Goal: Task Accomplishment & Management: Manage account settings

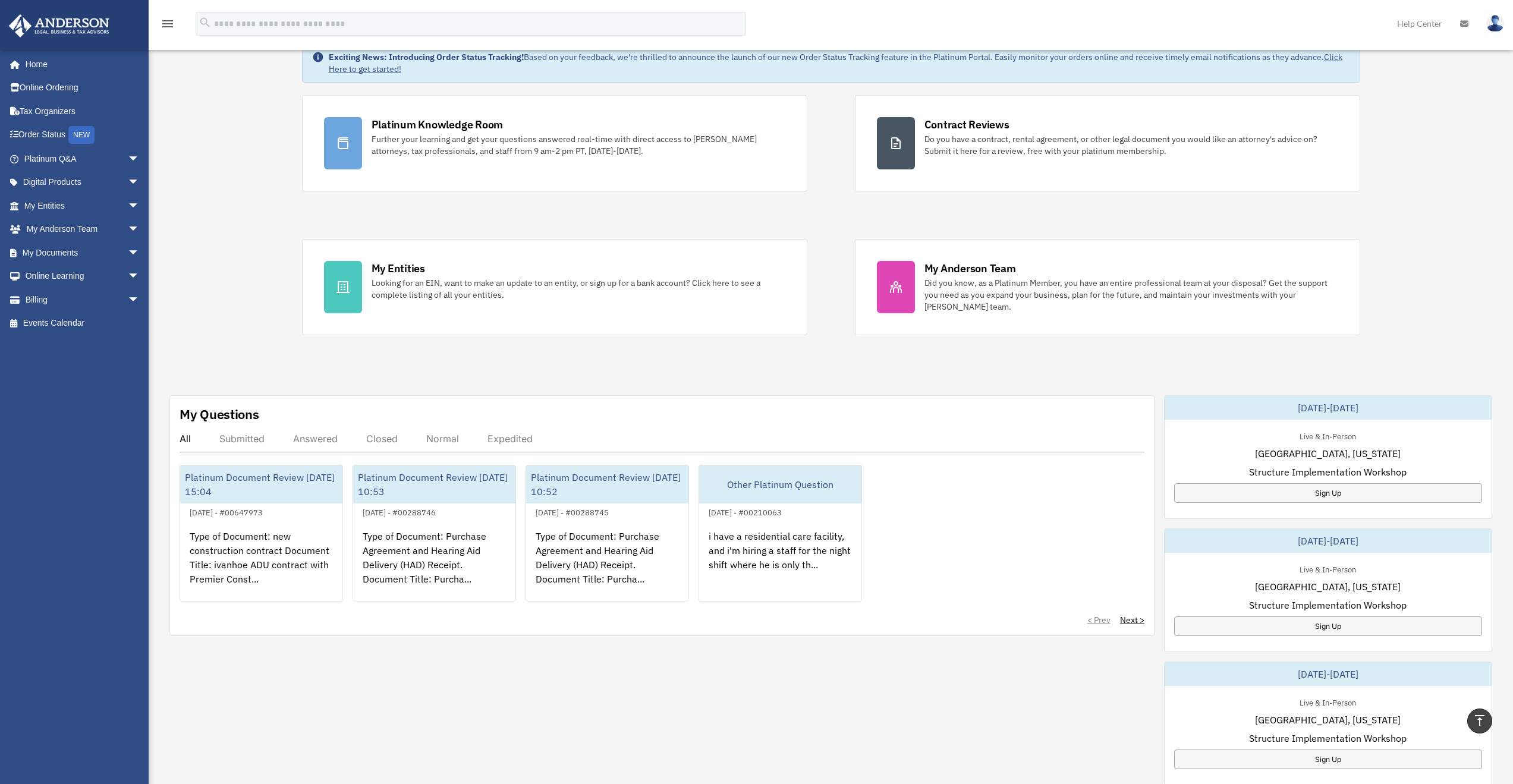
scroll to position [68, 0]
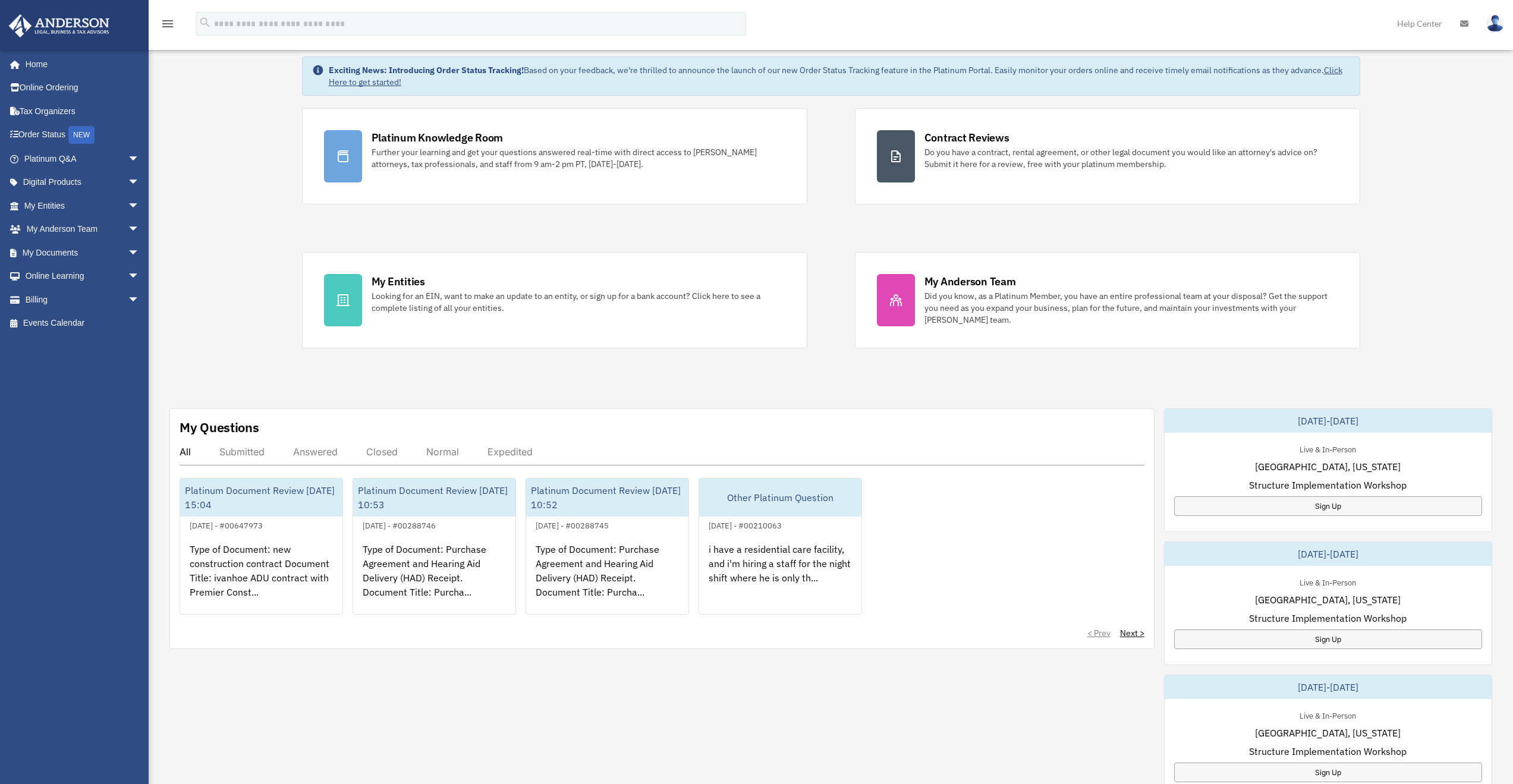
click at [44, 300] on link "Billing arrow_drop_down" at bounding box center [82, 299] width 149 height 24
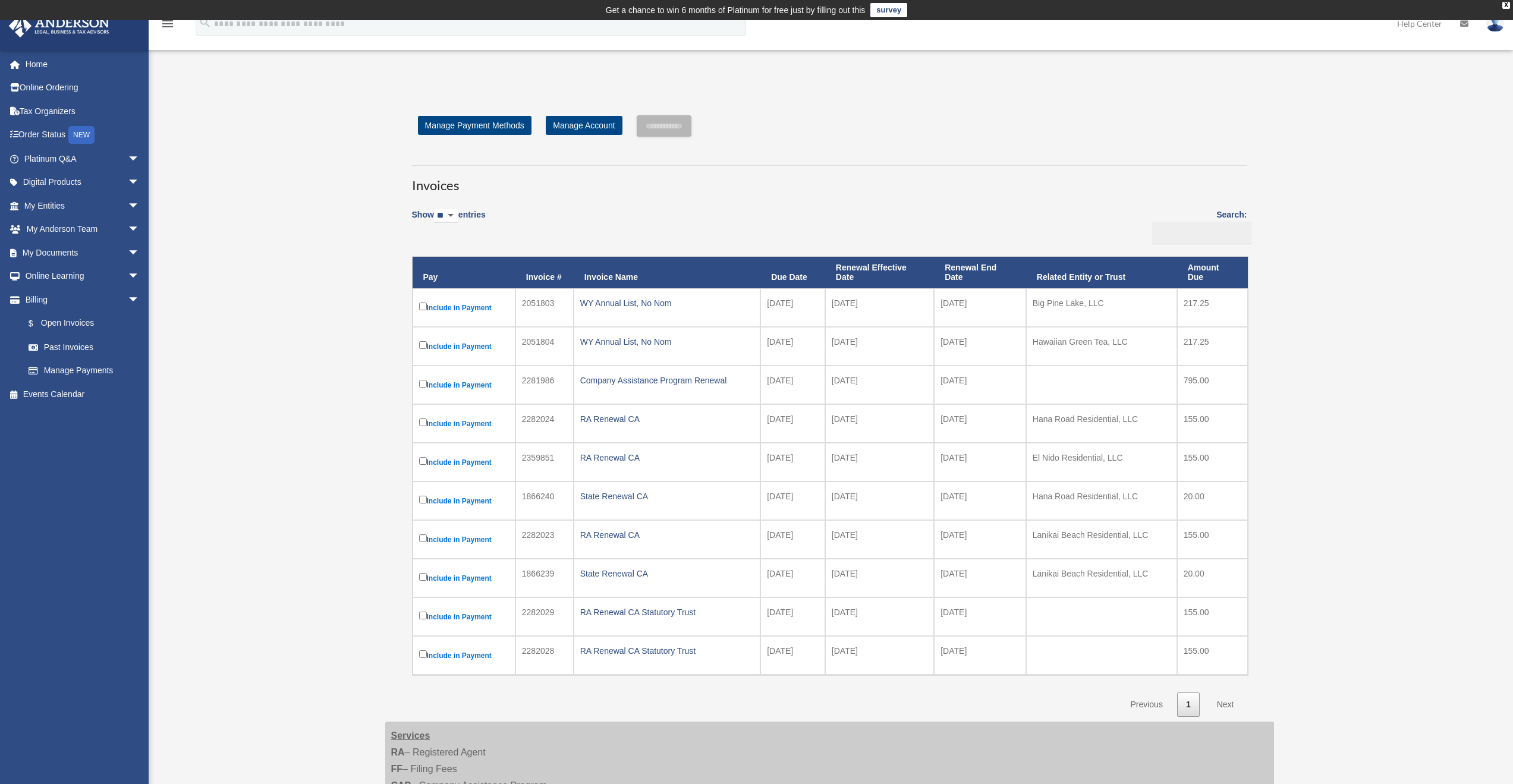
click at [669, 306] on div "WY Annual List, No Nom" at bounding box center [667, 303] width 173 height 16
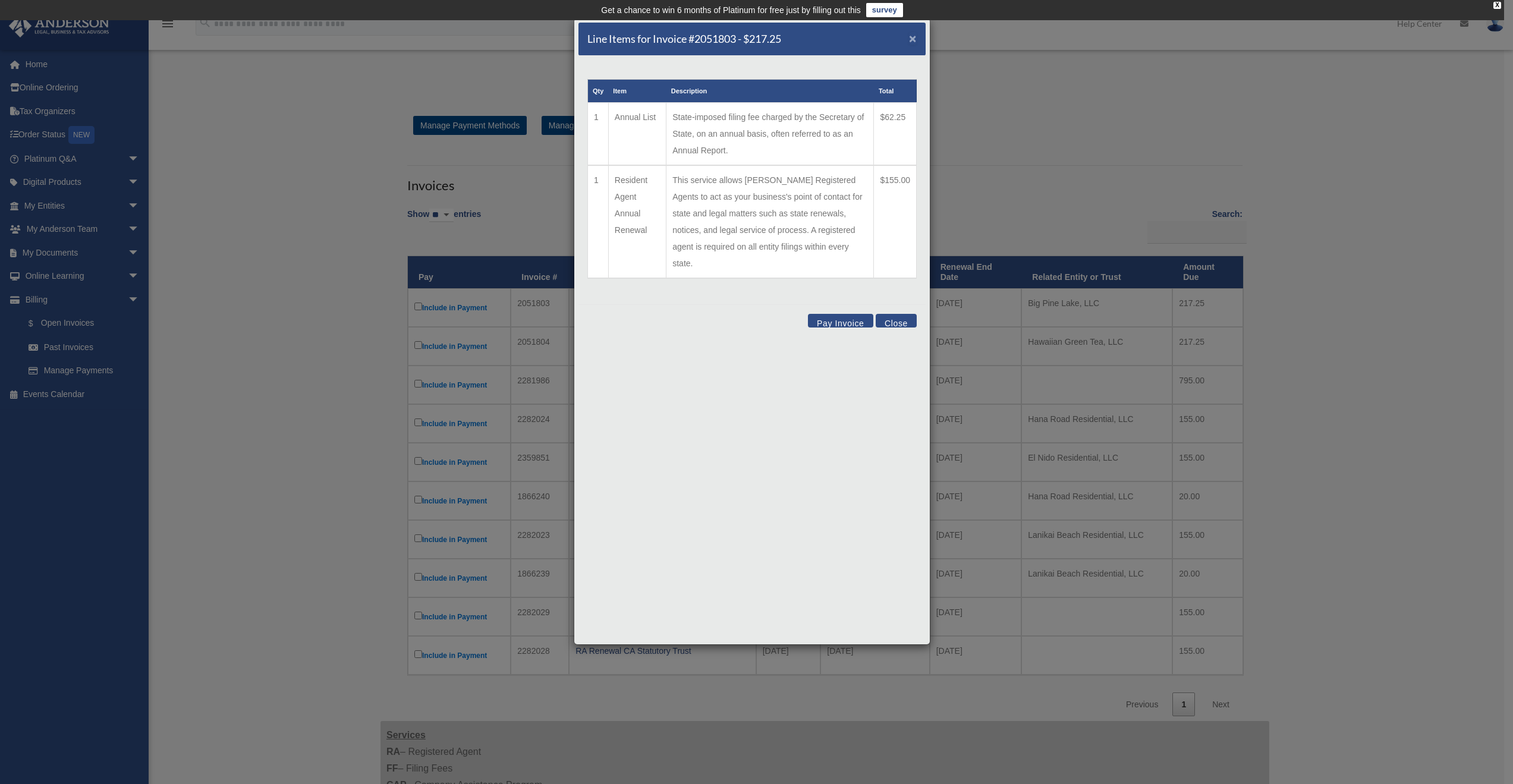
click at [909, 35] on span "×" at bounding box center [913, 38] width 7 height 14
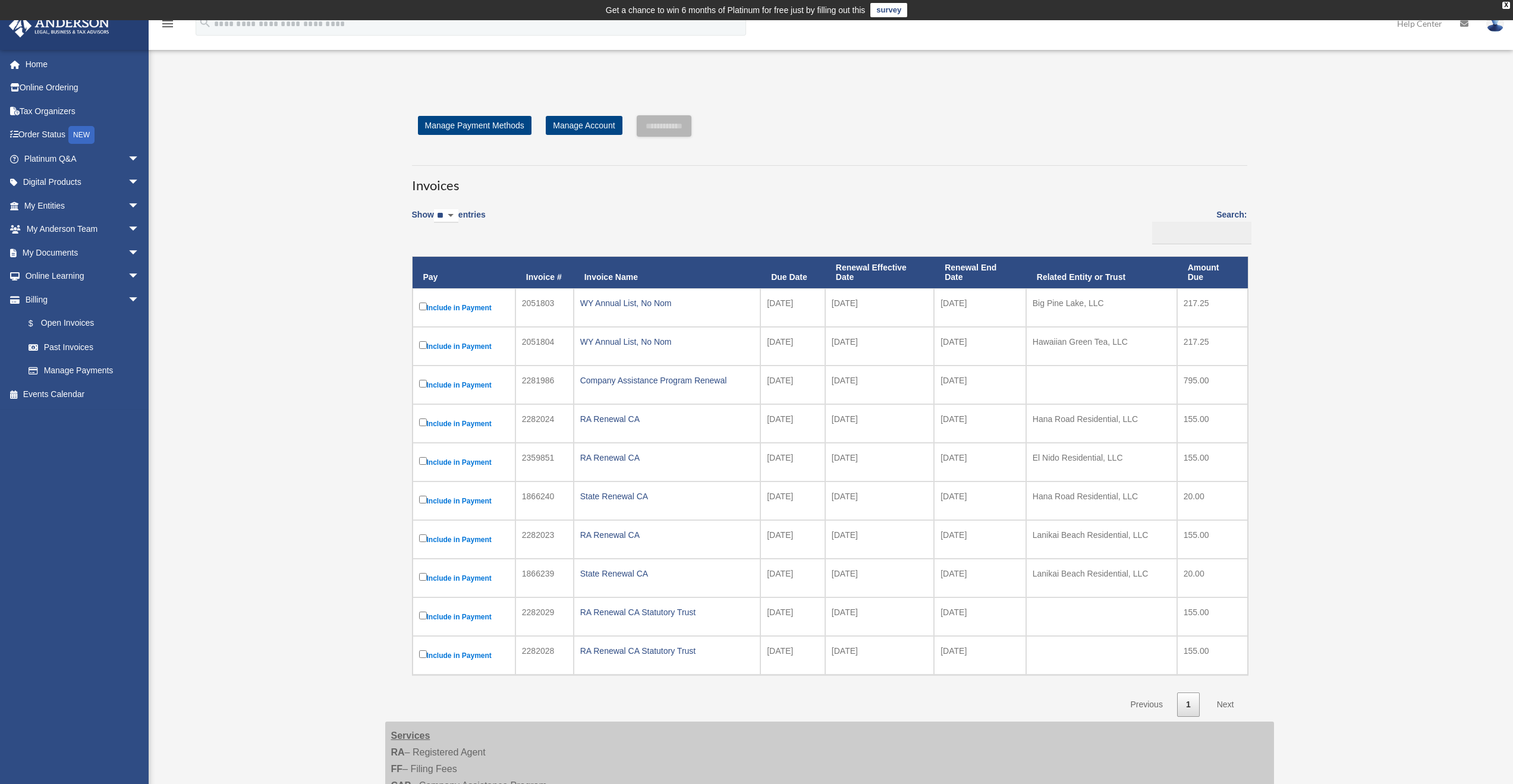
click at [656, 345] on div "WY Annual List, No Nom" at bounding box center [667, 341] width 173 height 16
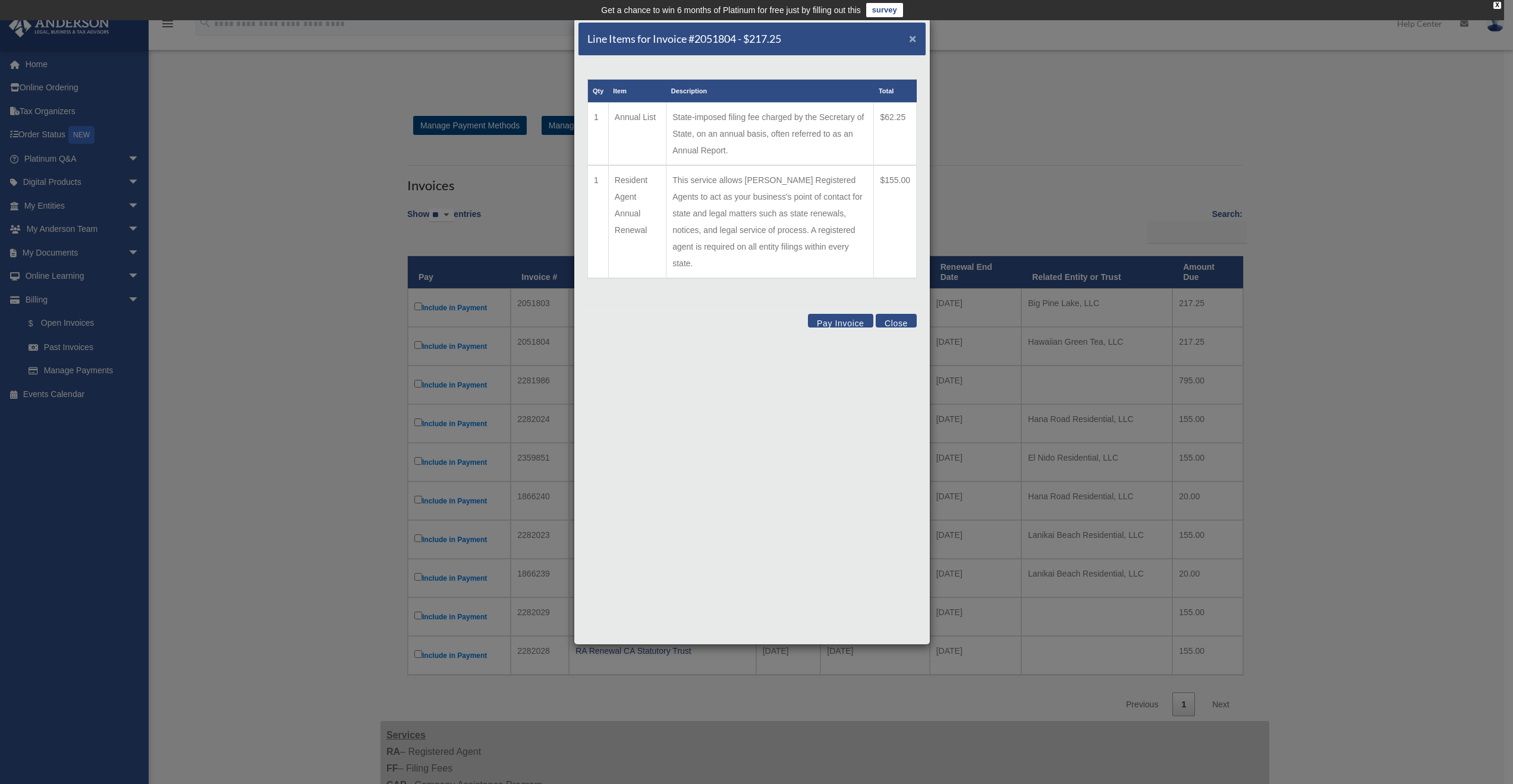
click at [914, 37] on span "×" at bounding box center [913, 38] width 7 height 14
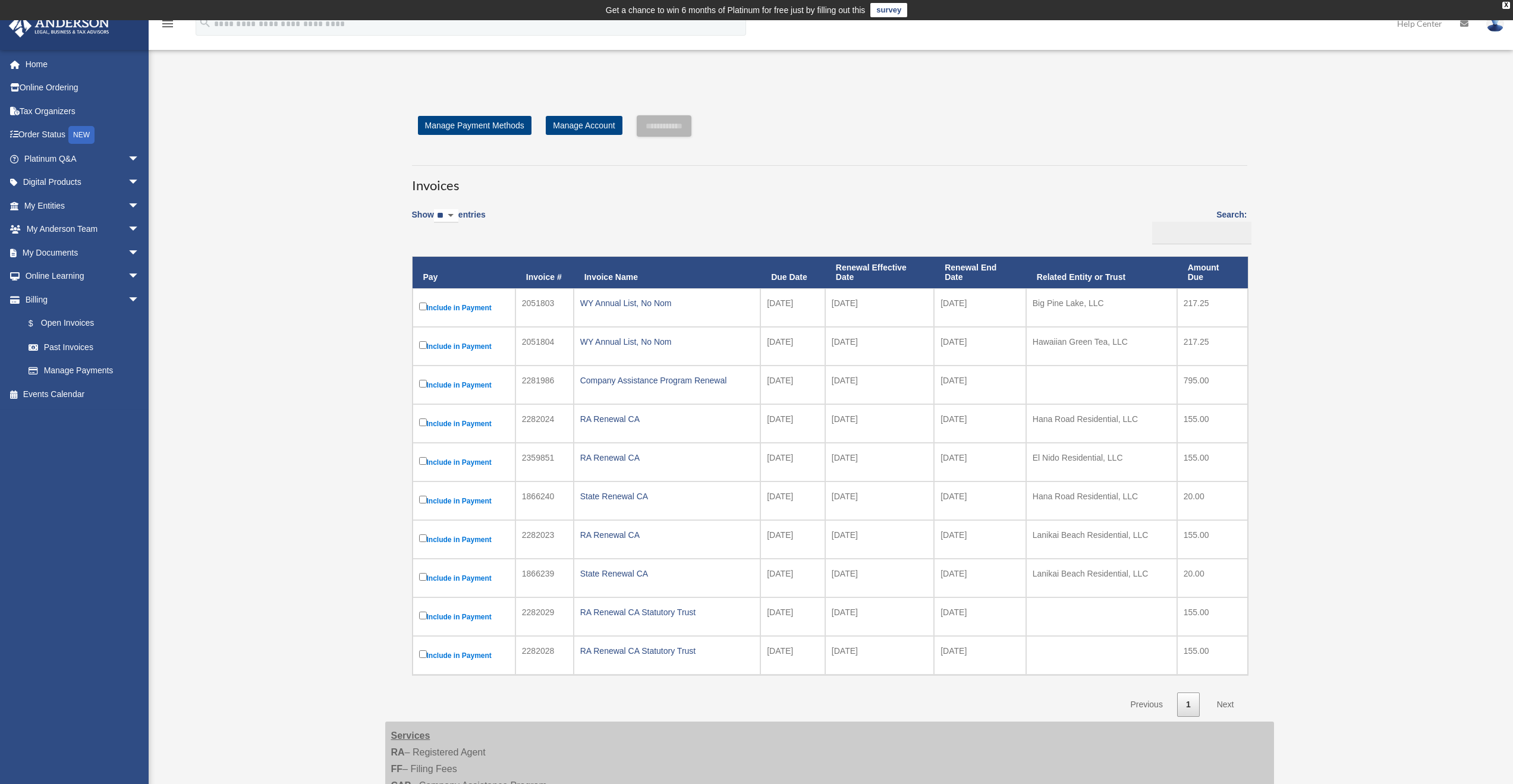
click at [699, 382] on div "Company Assistance Program Renewal" at bounding box center [667, 381] width 173 height 16
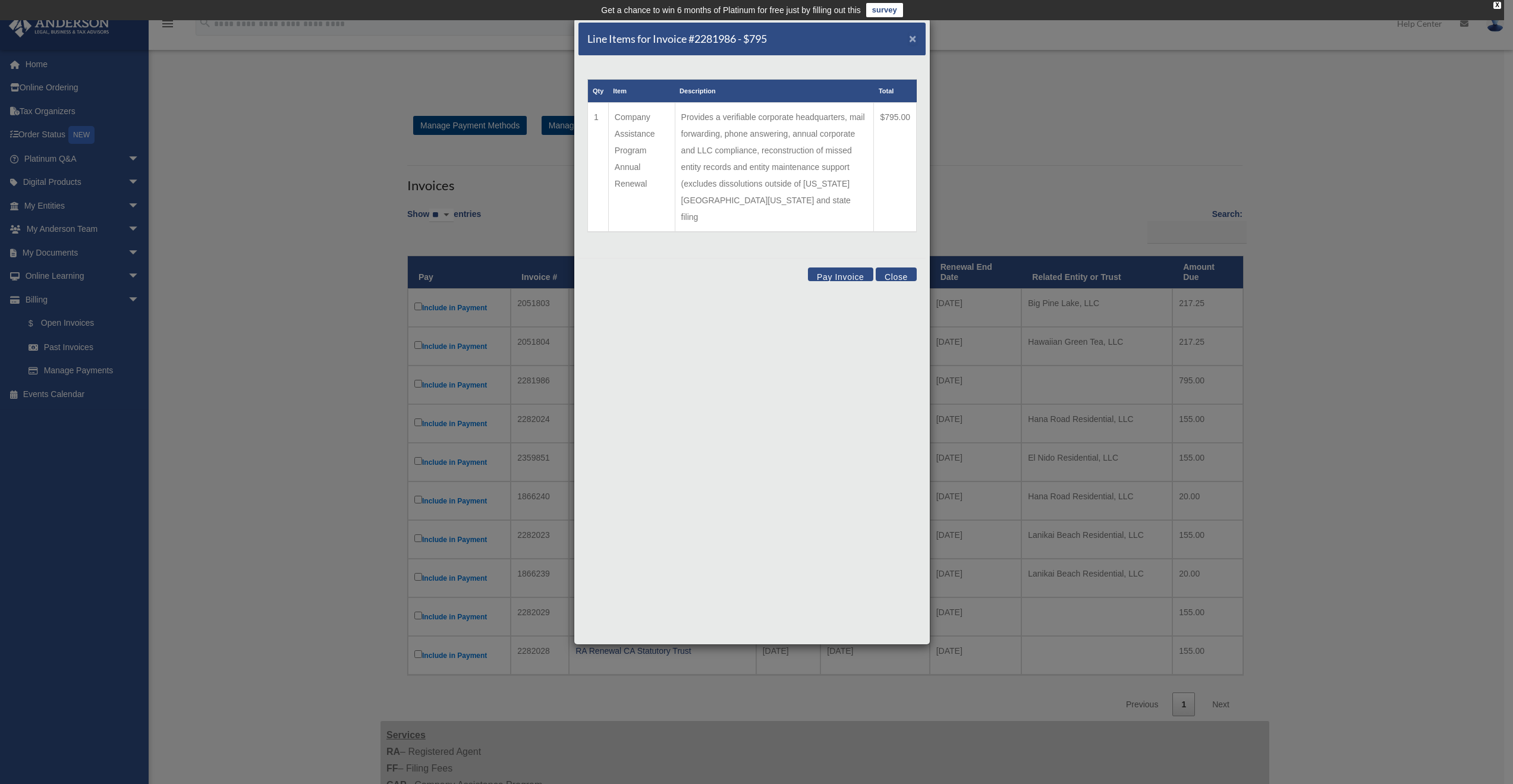
click at [909, 37] on span "×" at bounding box center [913, 38] width 7 height 14
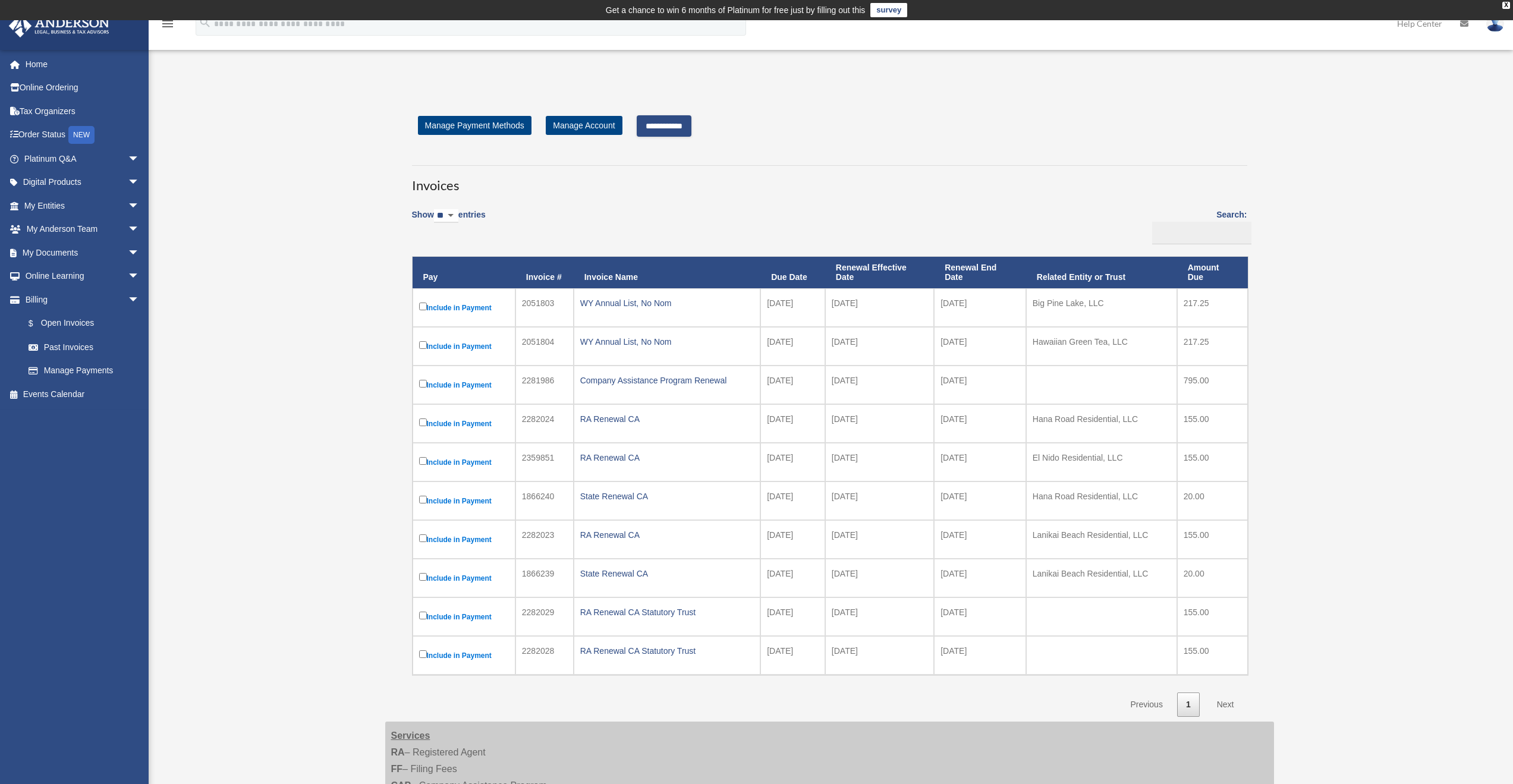
click at [665, 129] on input "**********" at bounding box center [664, 125] width 55 height 21
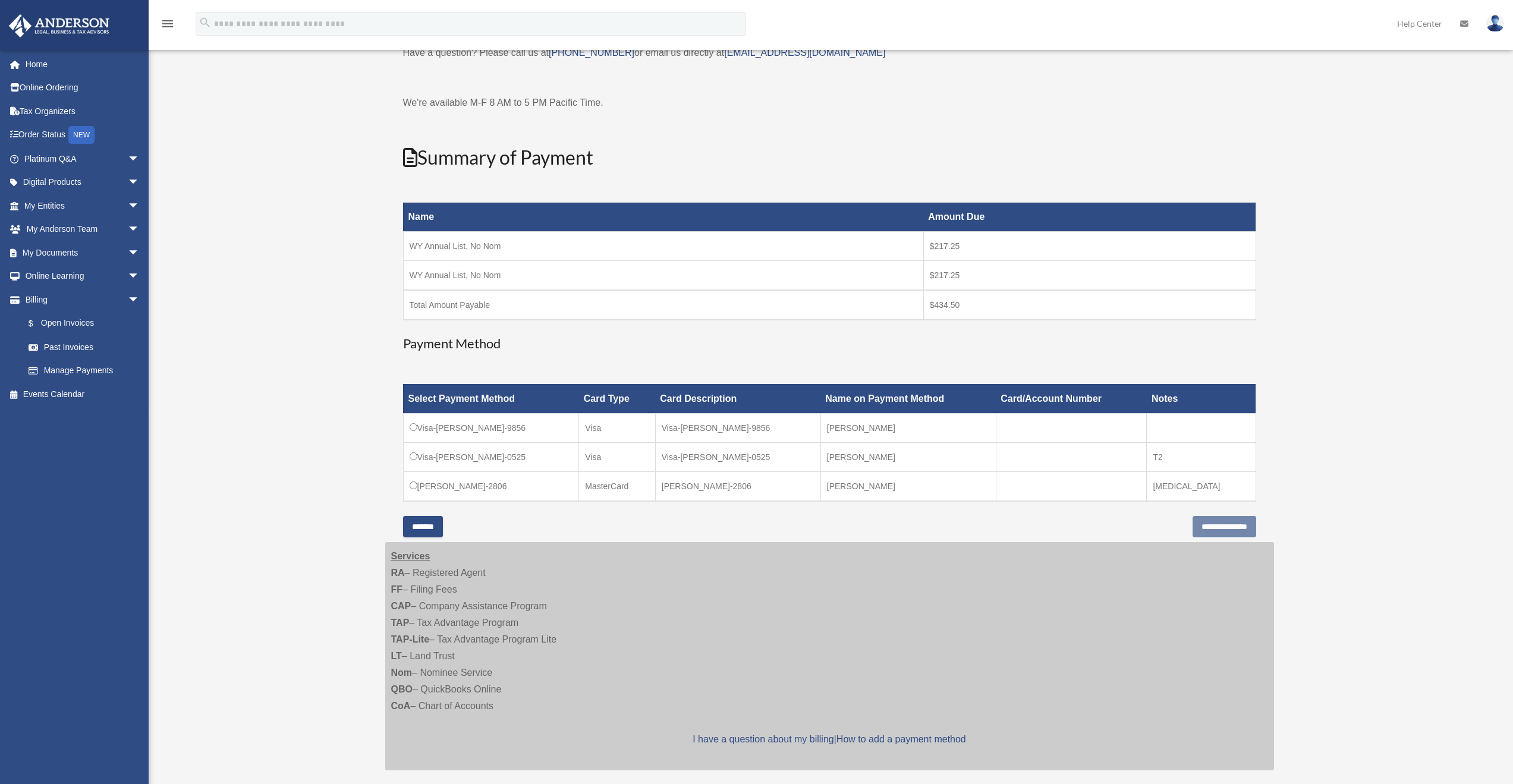
scroll to position [119, 0]
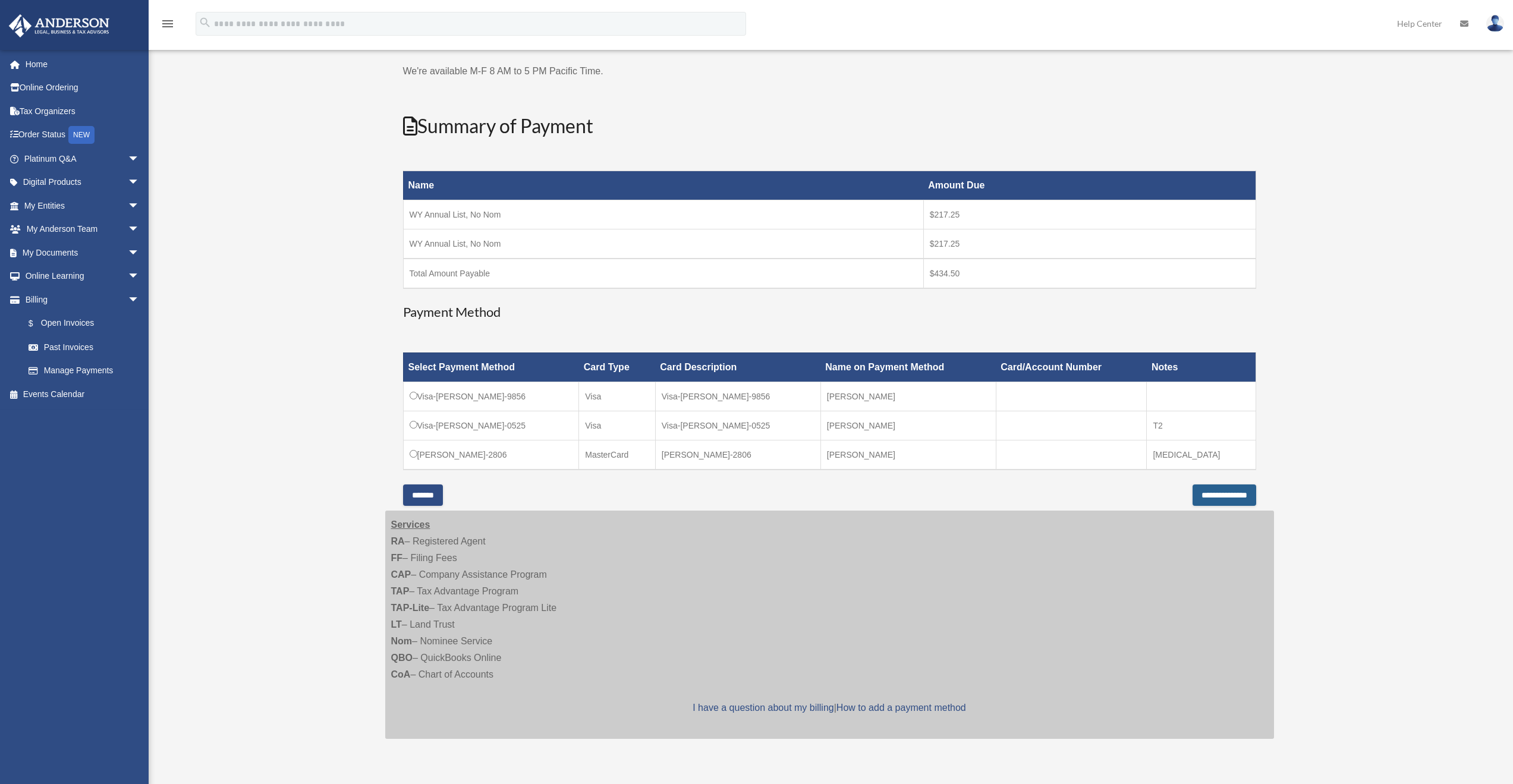
click at [1214, 491] on input "**********" at bounding box center [1224, 495] width 64 height 21
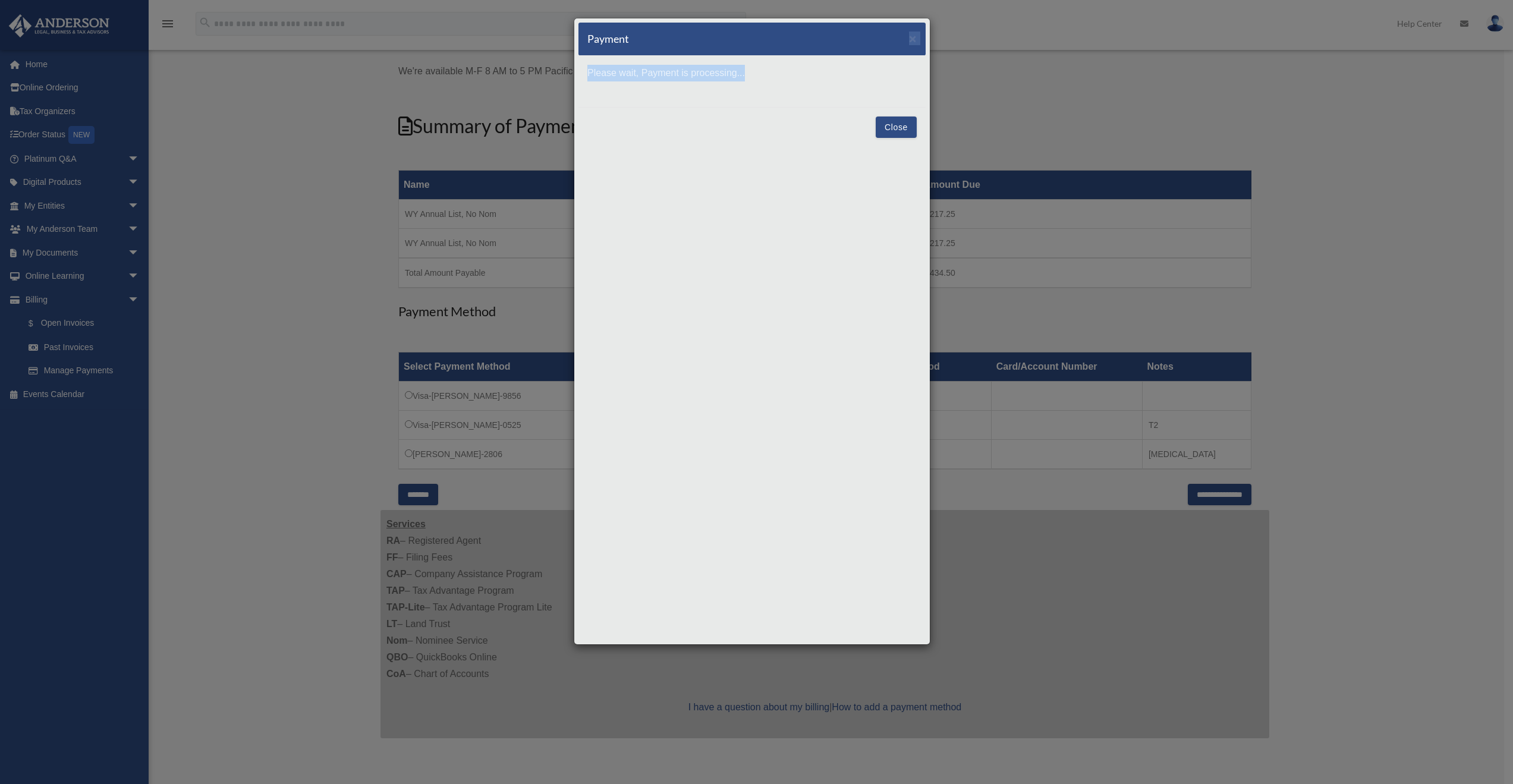
drag, startPoint x: 825, startPoint y: 42, endPoint x: 863, endPoint y: 80, distance: 53.7
click at [863, 80] on div "Payment × Please wait, Payment is processing... Close" at bounding box center [751, 331] width 357 height 627
click at [328, 254] on div "Payment × Please wait, Payment is processing... Close" at bounding box center [756, 392] width 1513 height 784
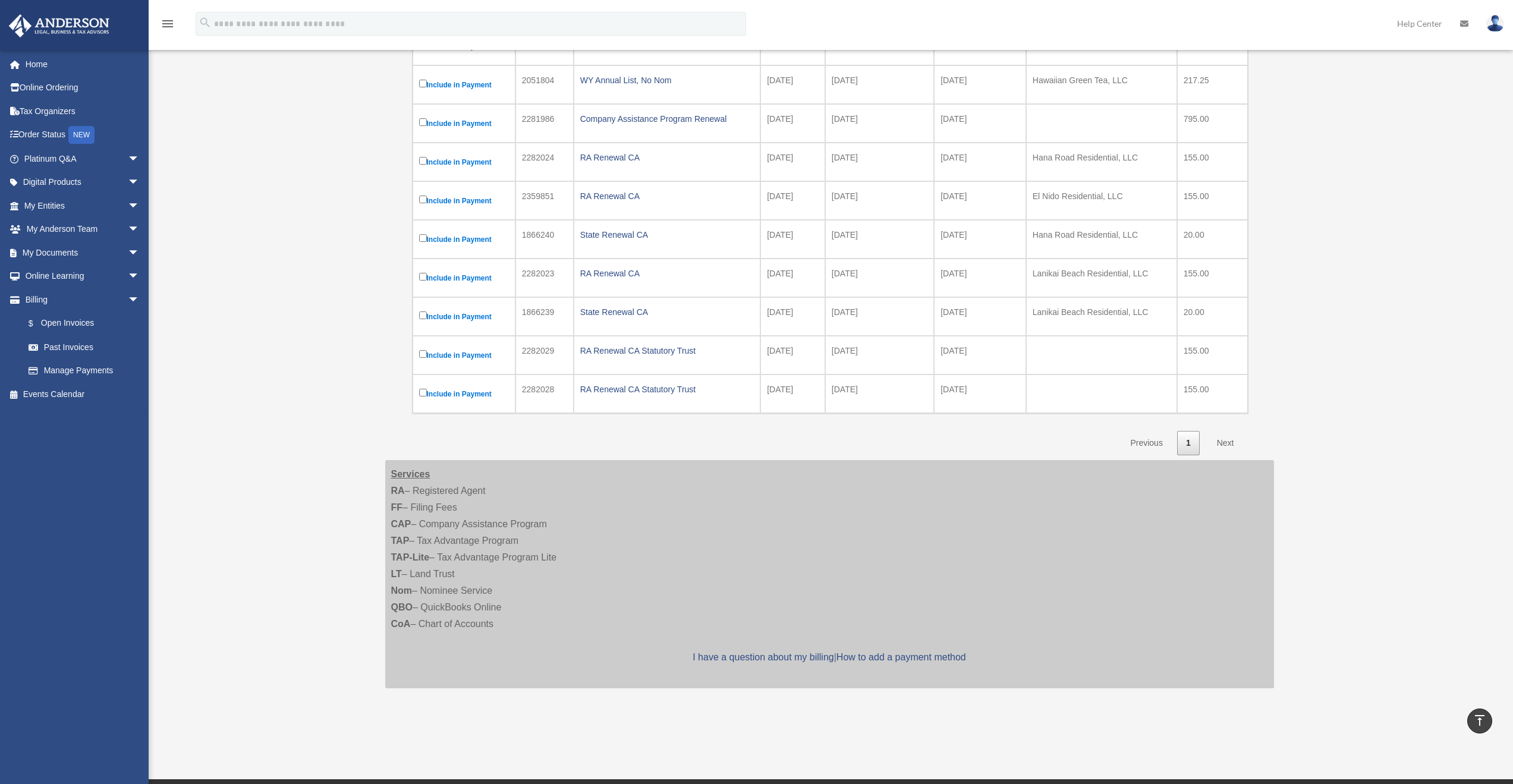
scroll to position [198, 0]
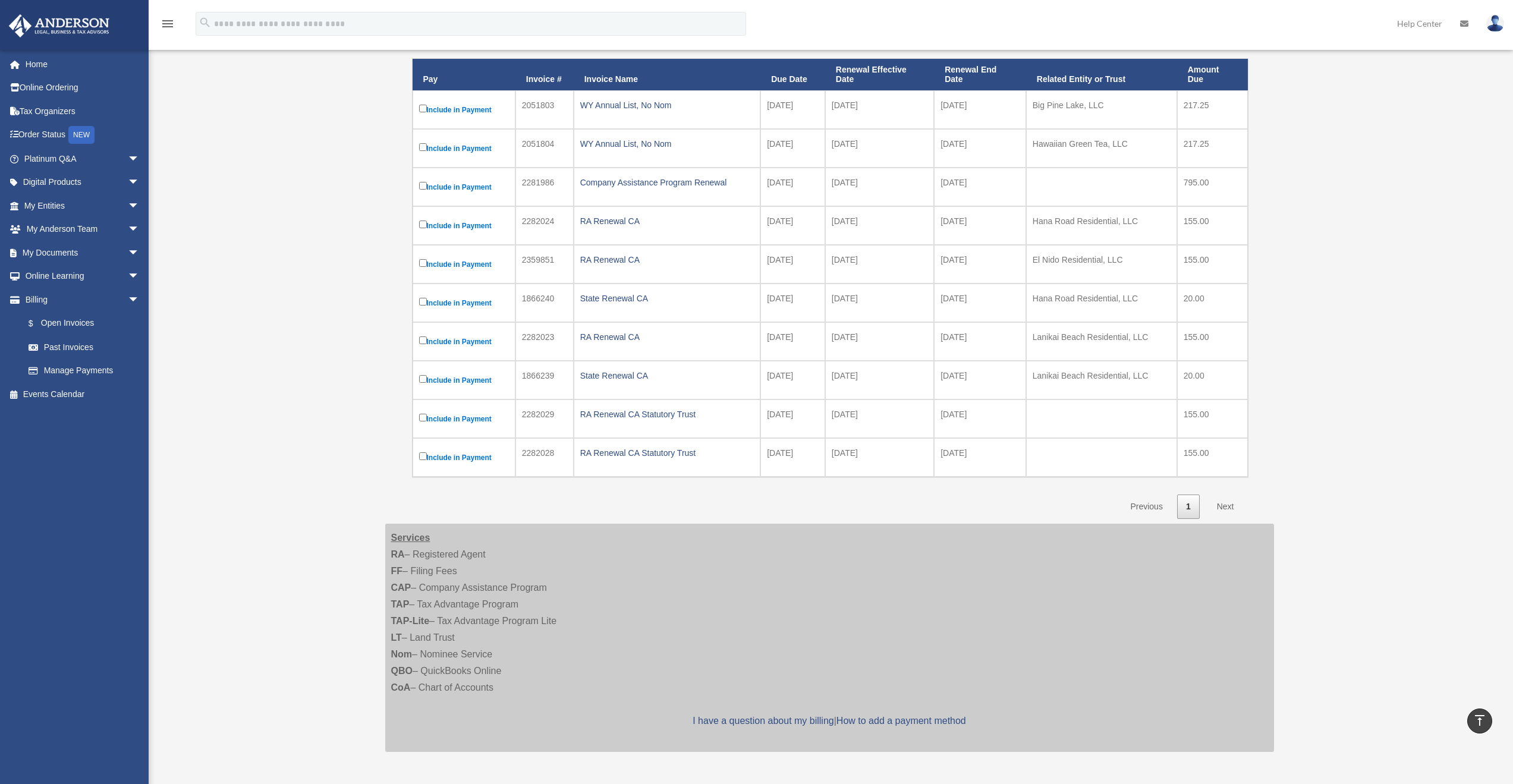
click at [68, 69] on link "Home" at bounding box center [82, 64] width 149 height 24
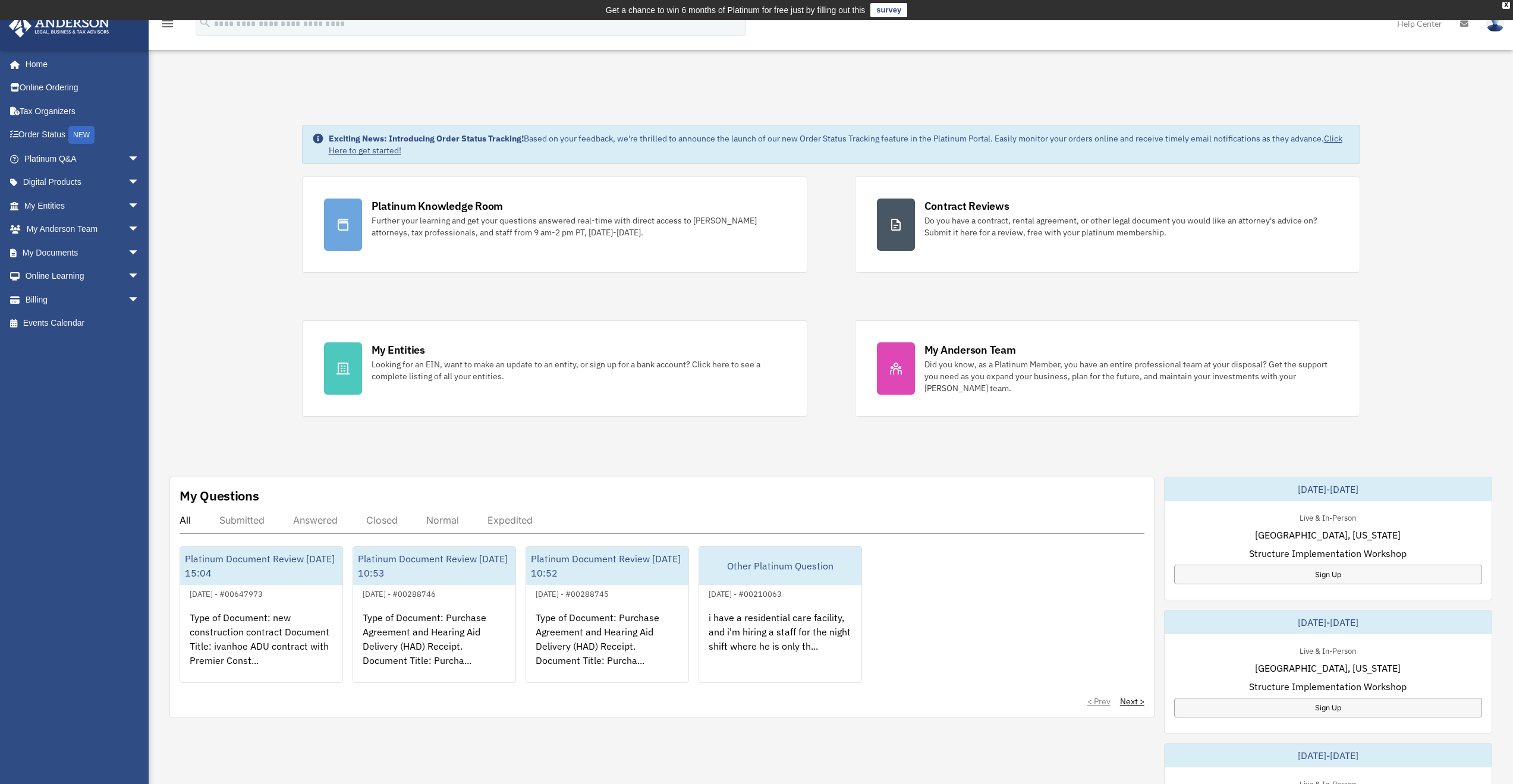
click at [993, 347] on div "My Anderson Team" at bounding box center [970, 350] width 91 height 15
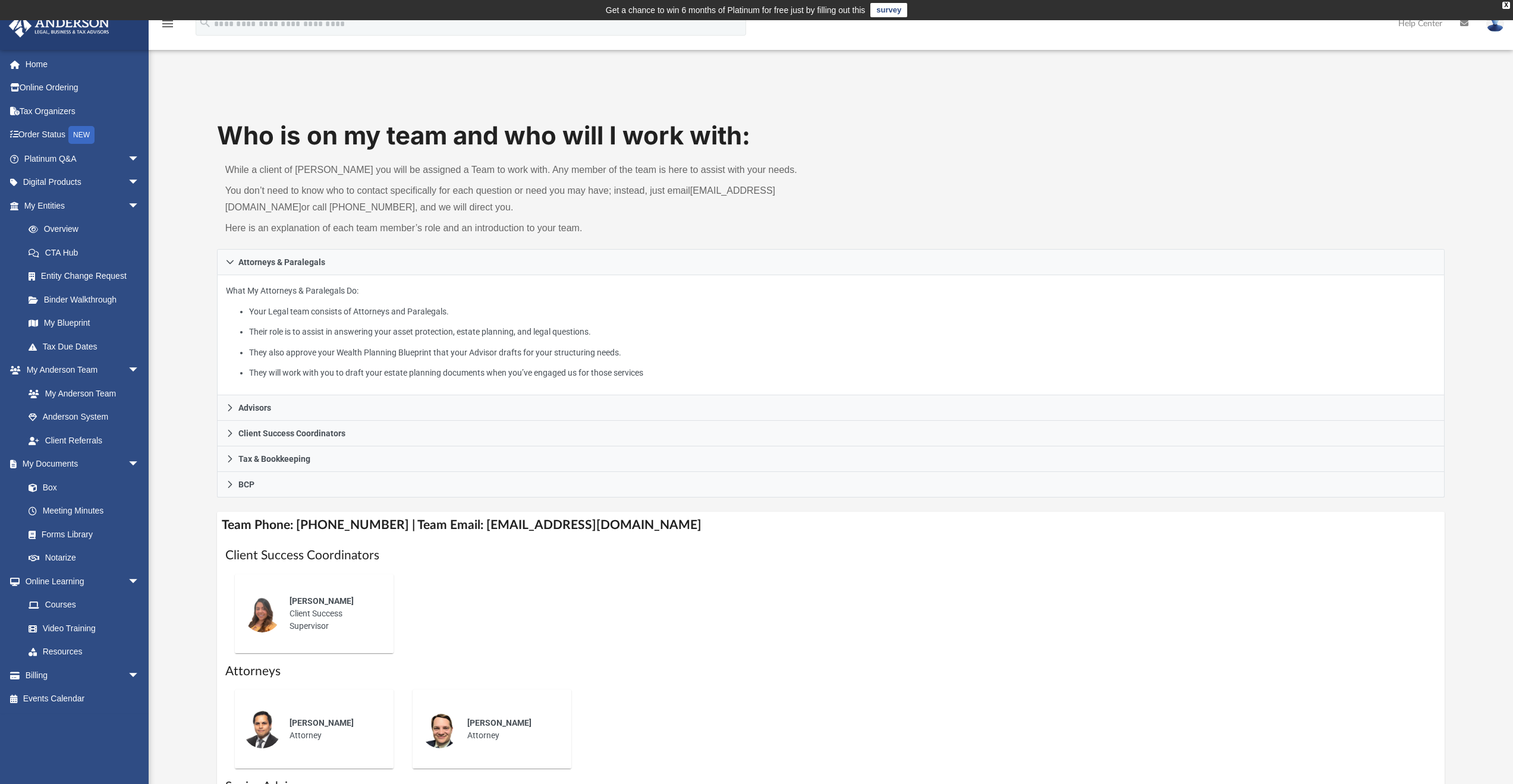
click at [64, 230] on link "Overview" at bounding box center [87, 229] width 141 height 24
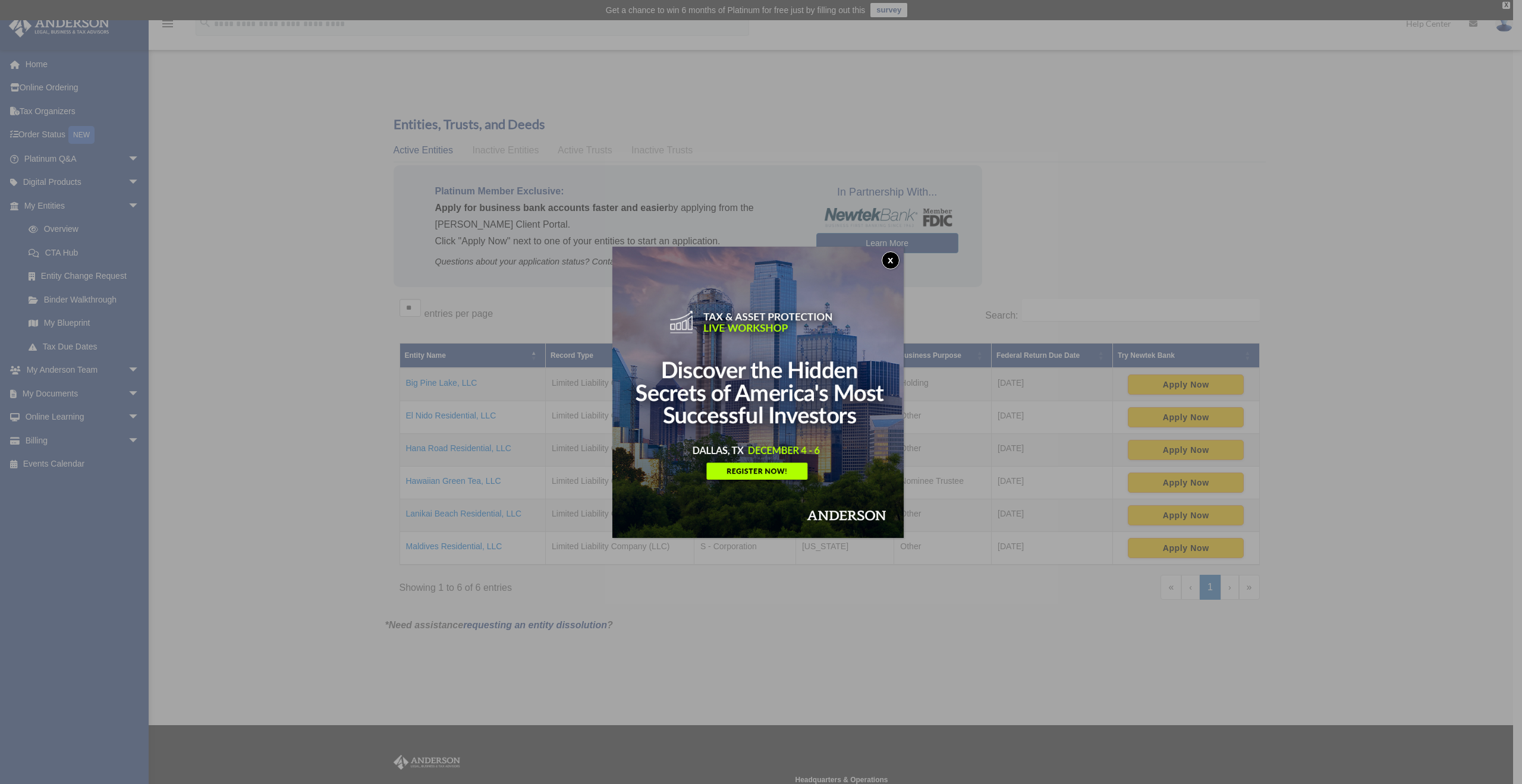
click at [887, 259] on button "x" at bounding box center [891, 260] width 18 height 18
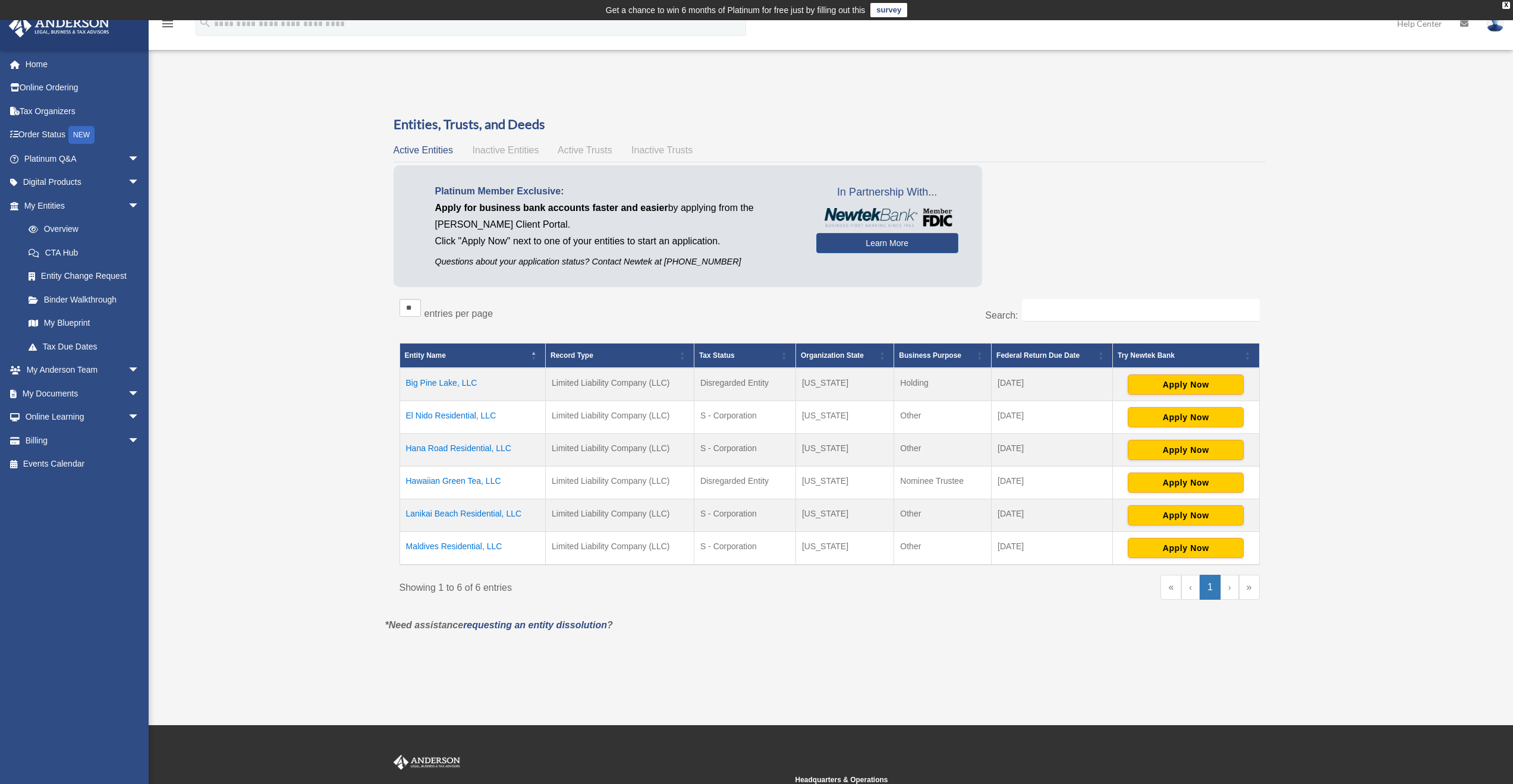
click at [599, 152] on span "Active Trusts" at bounding box center [585, 150] width 55 height 10
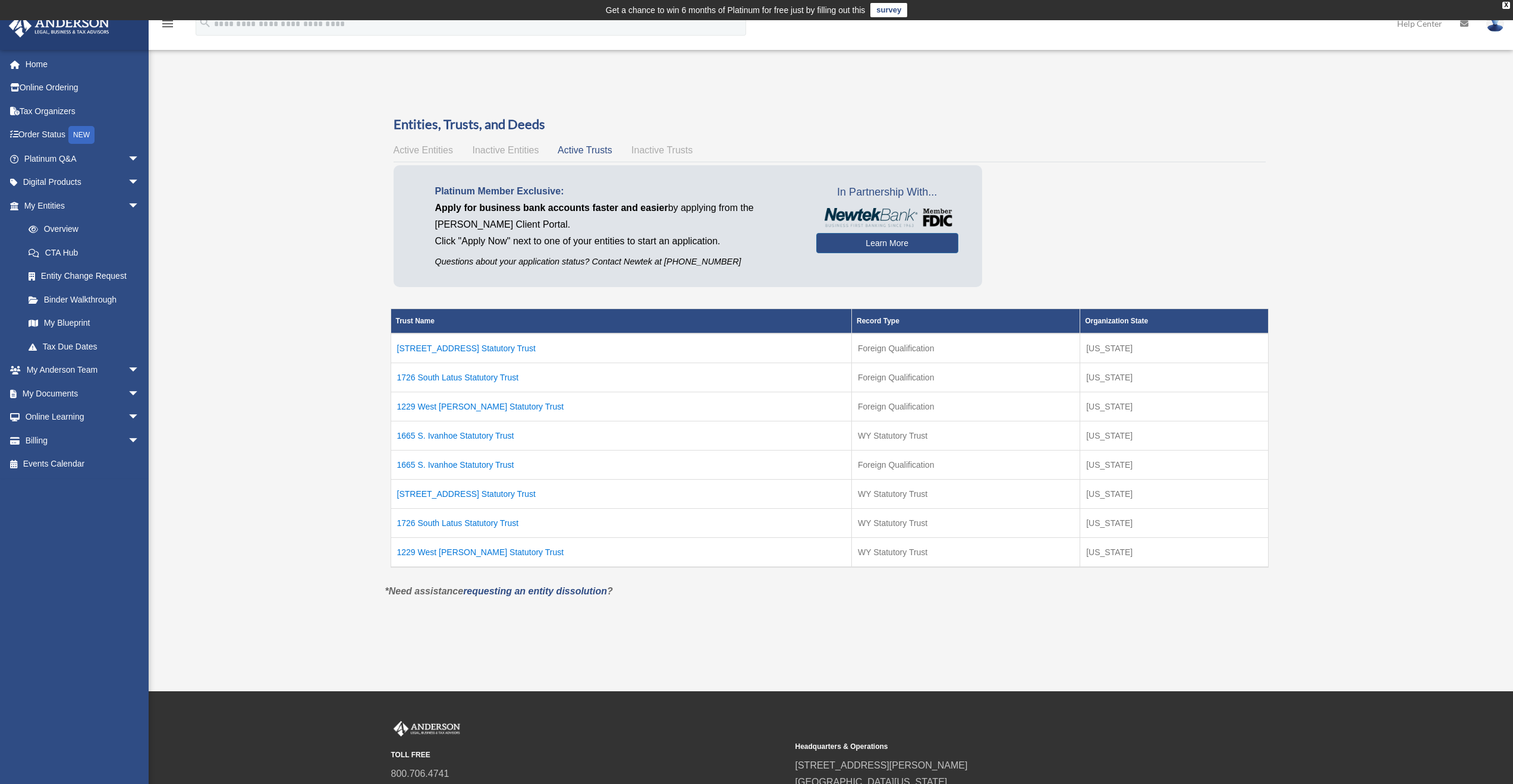
click at [475, 349] on td "[STREET_ADDRESS] Statutory Trust" at bounding box center [621, 348] width 461 height 30
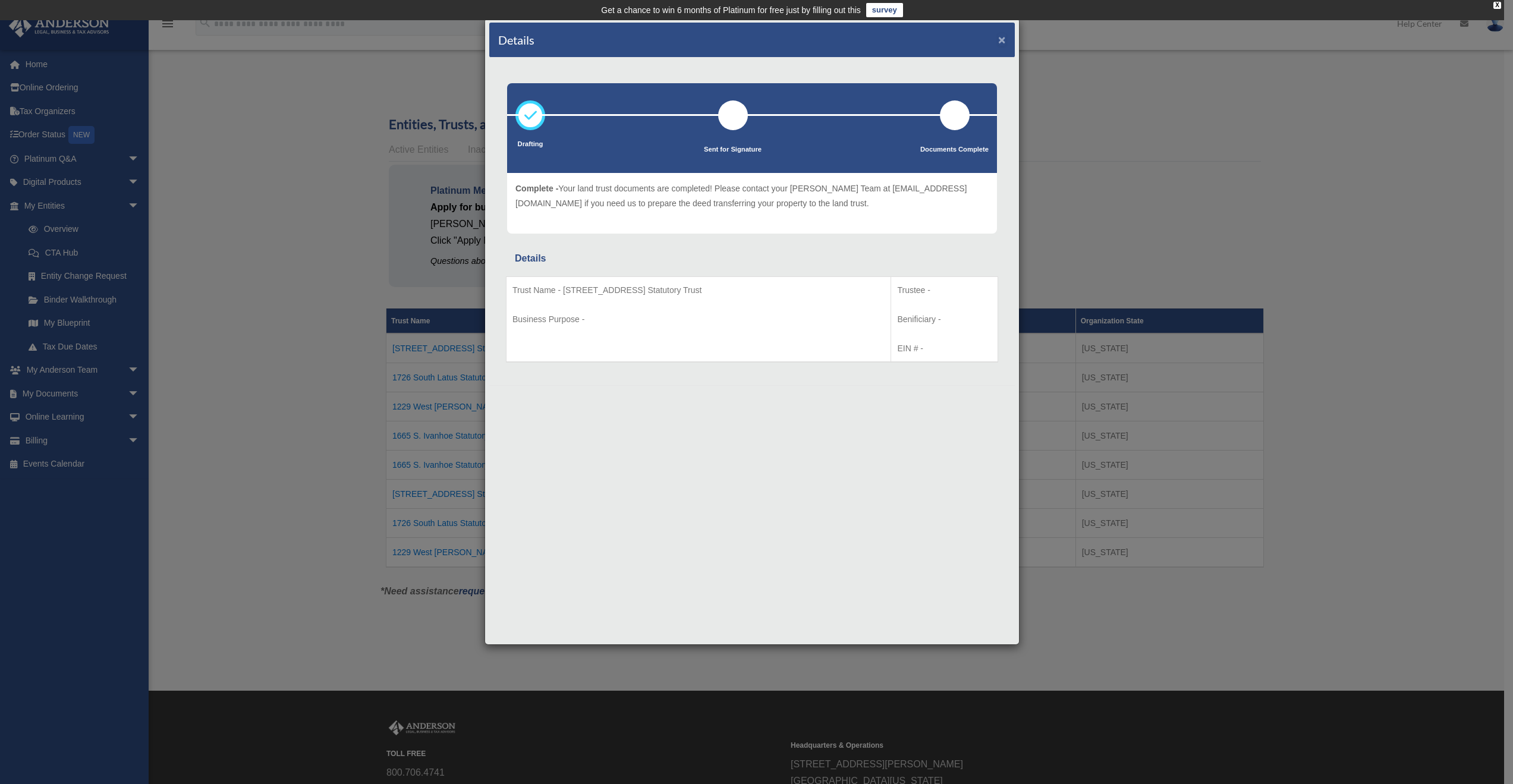
click at [1005, 38] on button "×" at bounding box center [1002, 39] width 7 height 13
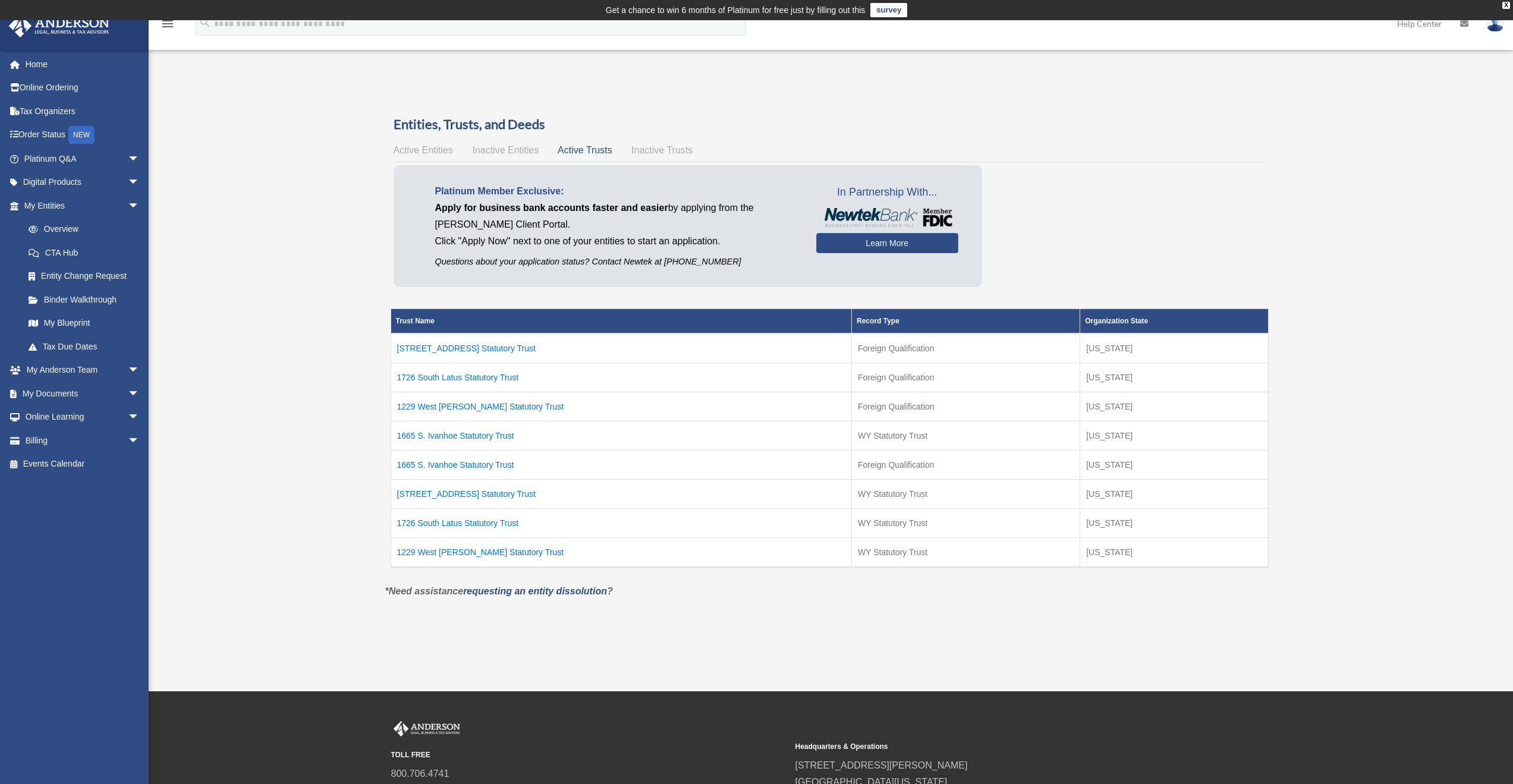
click at [59, 438] on link "Billing arrow_drop_down" at bounding box center [82, 440] width 149 height 24
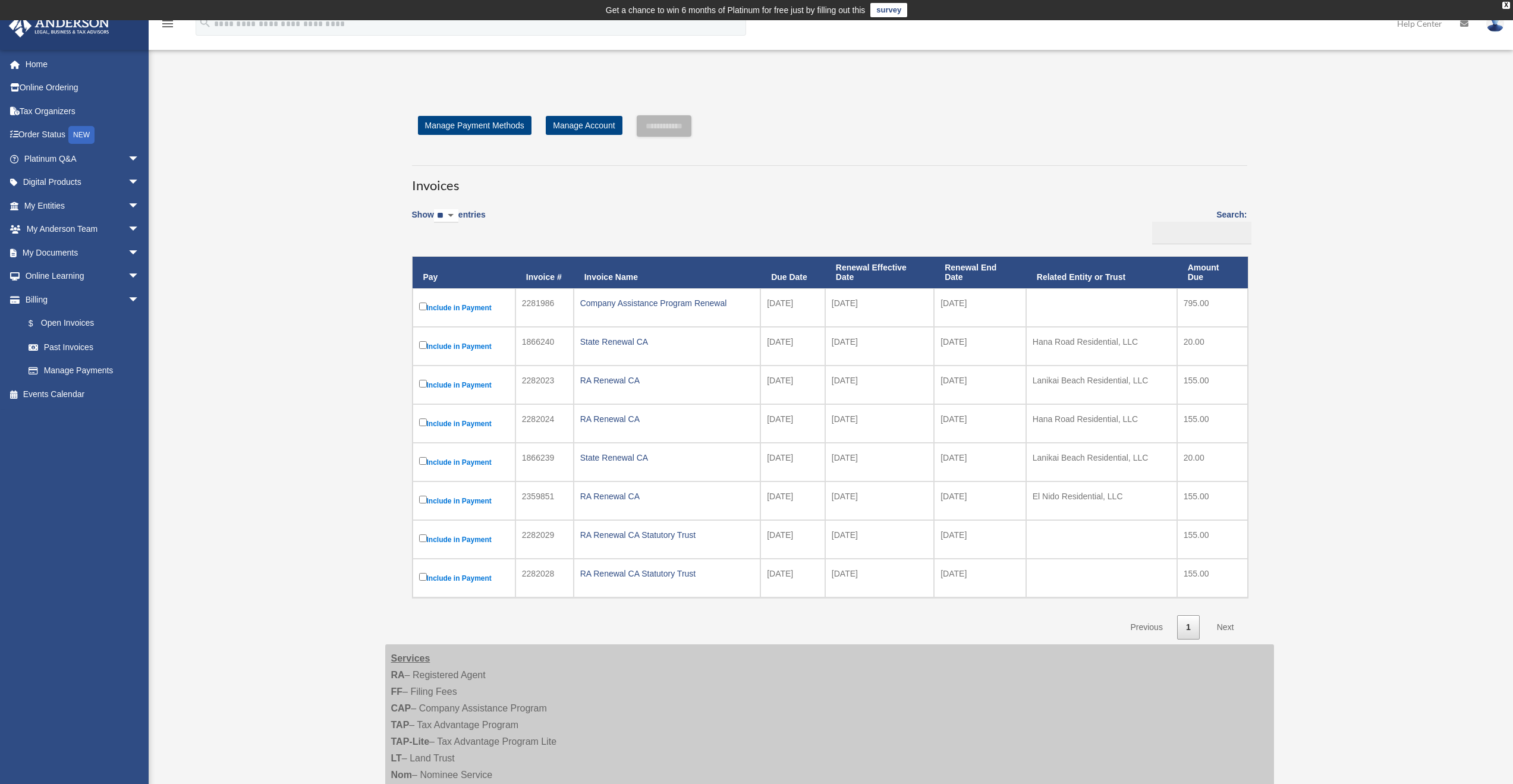
click at [457, 211] on select "** ** ** ***" at bounding box center [446, 215] width 25 height 14
select select "***"
click at [436, 209] on select "** ** ** ***" at bounding box center [446, 215] width 25 height 14
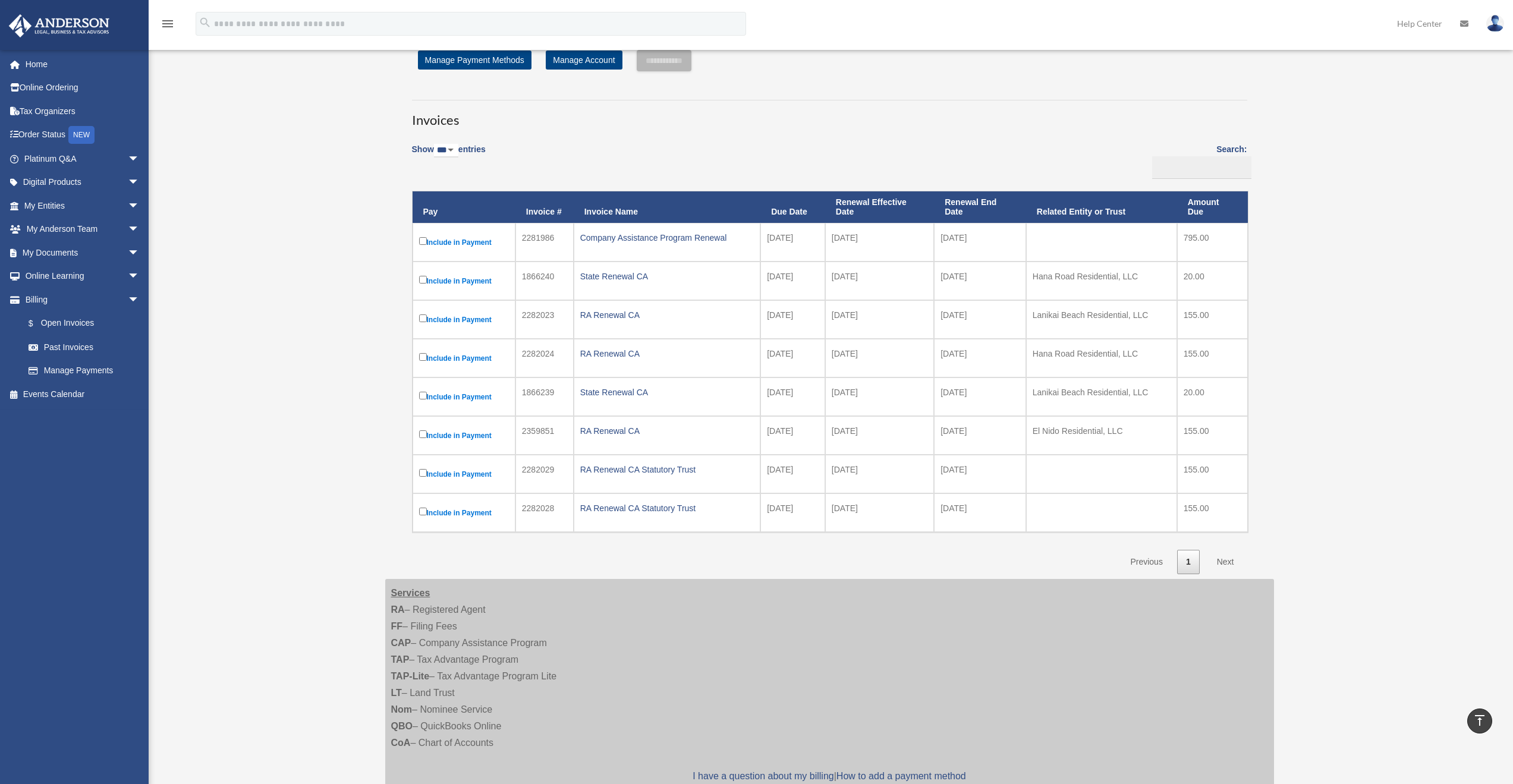
scroll to position [59, 0]
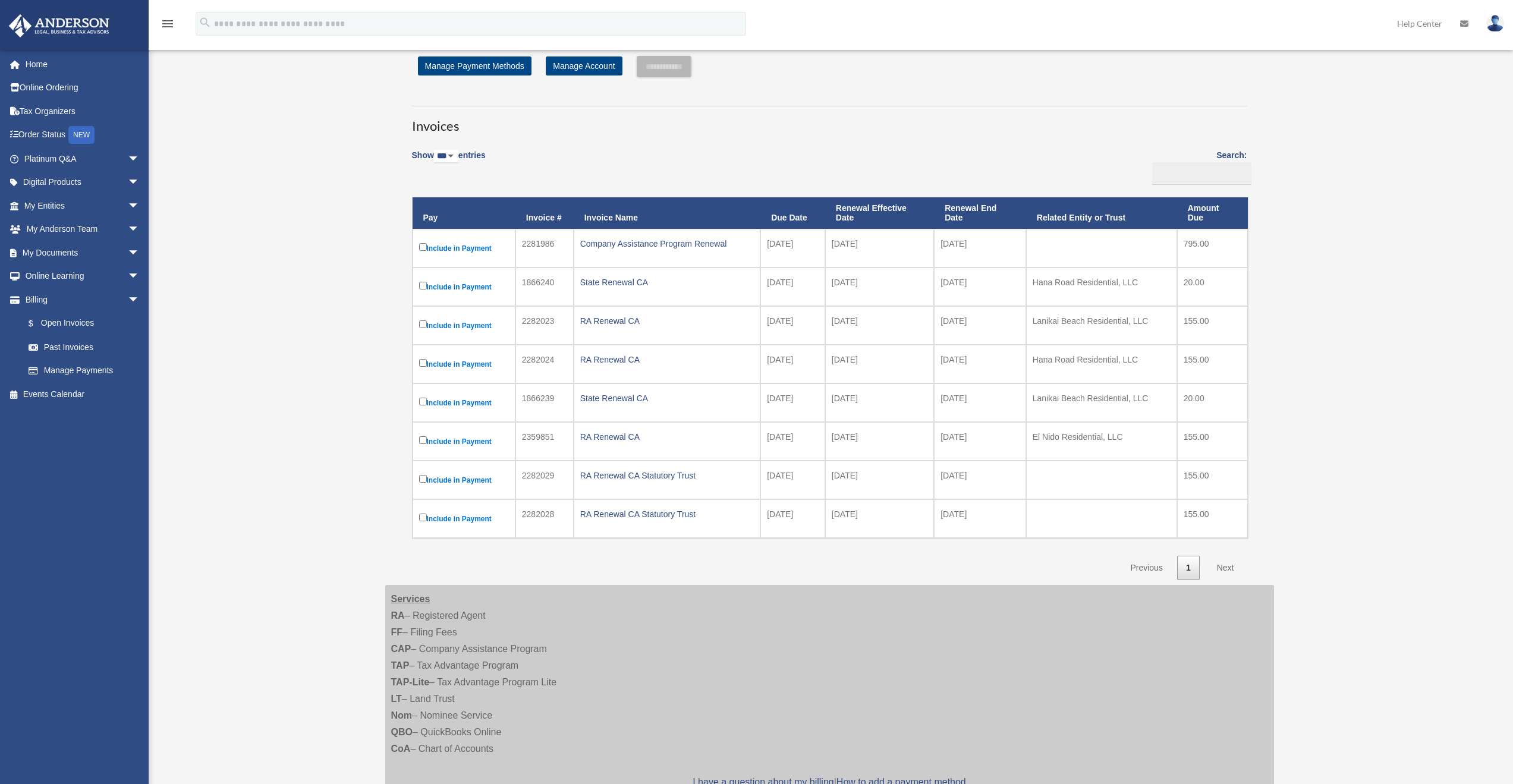
click at [1232, 568] on link "Next" at bounding box center [1225, 568] width 35 height 25
click at [1233, 155] on label "Search:" at bounding box center [1197, 166] width 100 height 37
click at [1233, 162] on input "Search:" at bounding box center [1202, 173] width 100 height 23
click at [738, 139] on div "Invoices Show ** ** ** *** entries Search: Pay Invoice # Invoice Name Due Date …" at bounding box center [829, 337] width 853 height 485
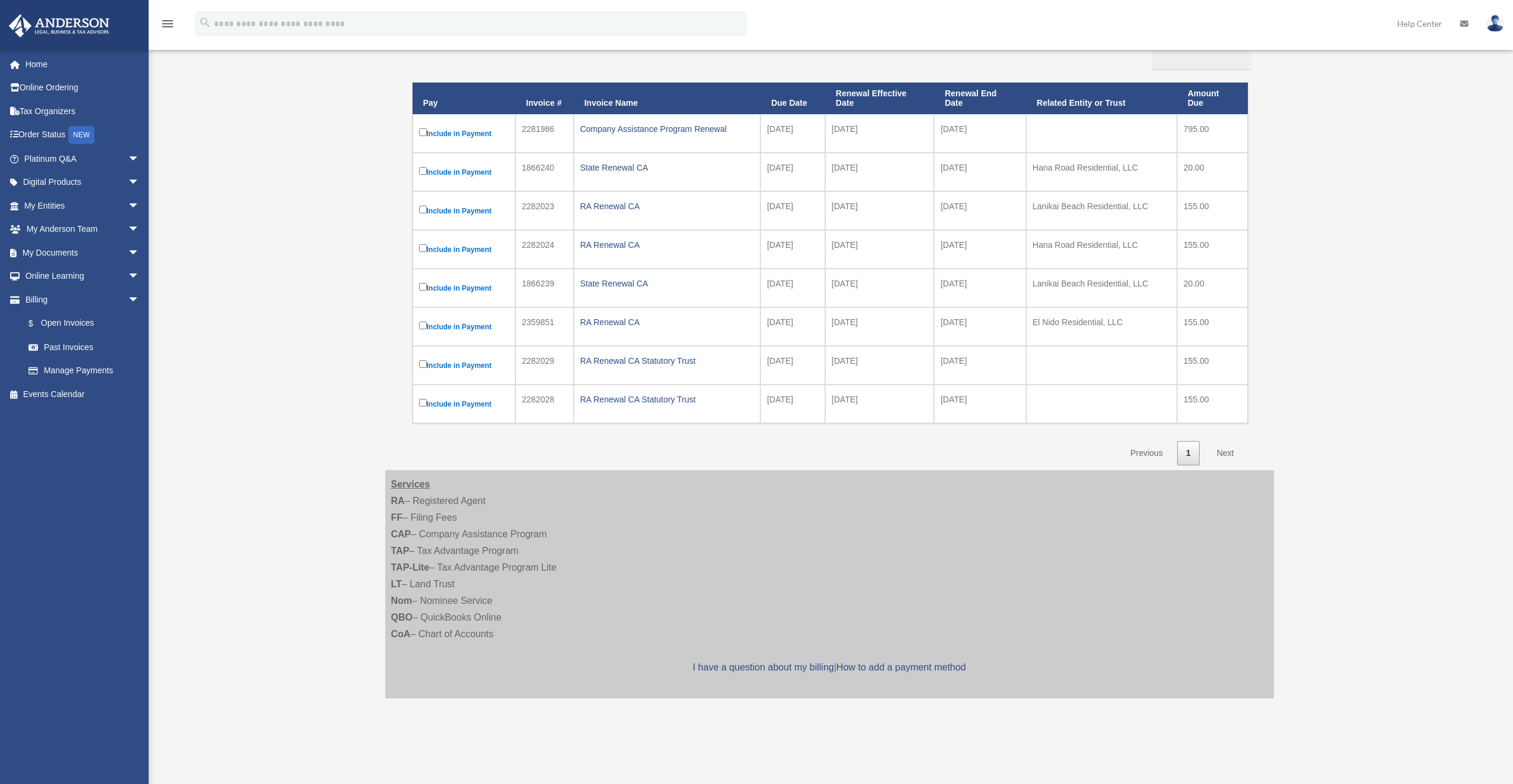
scroll to position [178, 0]
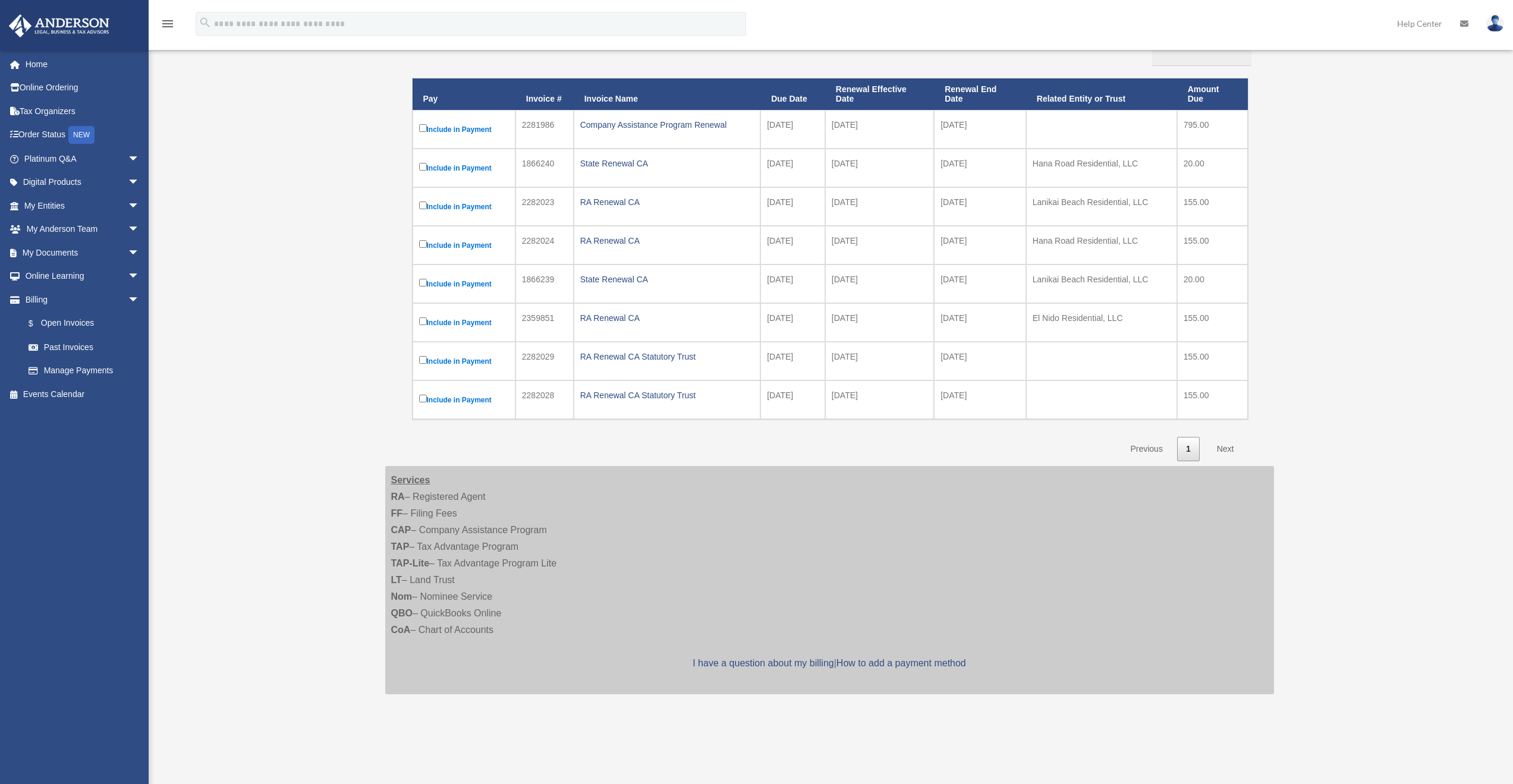
click at [1275, 446] on div "**********" at bounding box center [829, 323] width 907 height 801
click at [1229, 448] on link "Next" at bounding box center [1225, 449] width 35 height 25
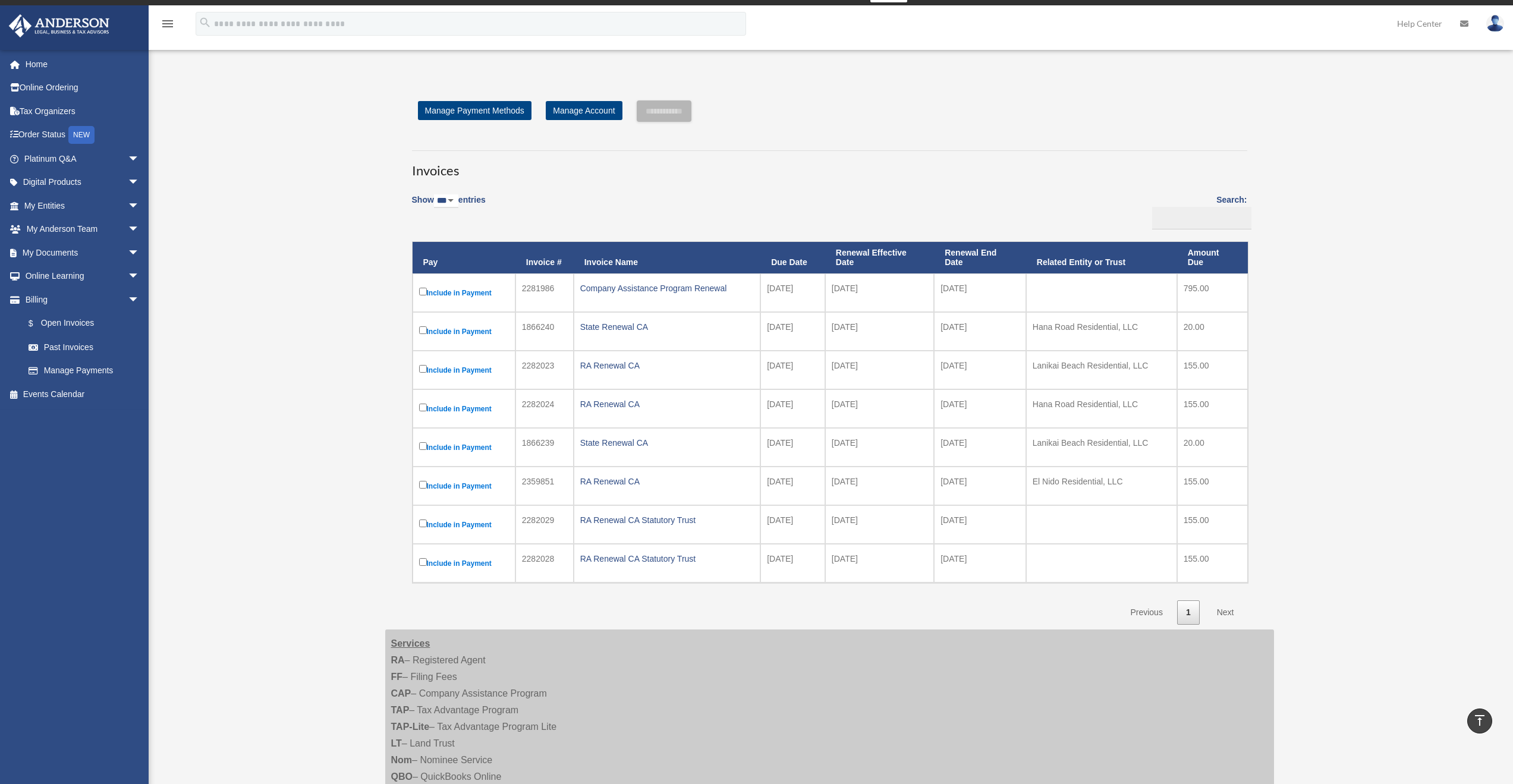
scroll to position [0, 0]
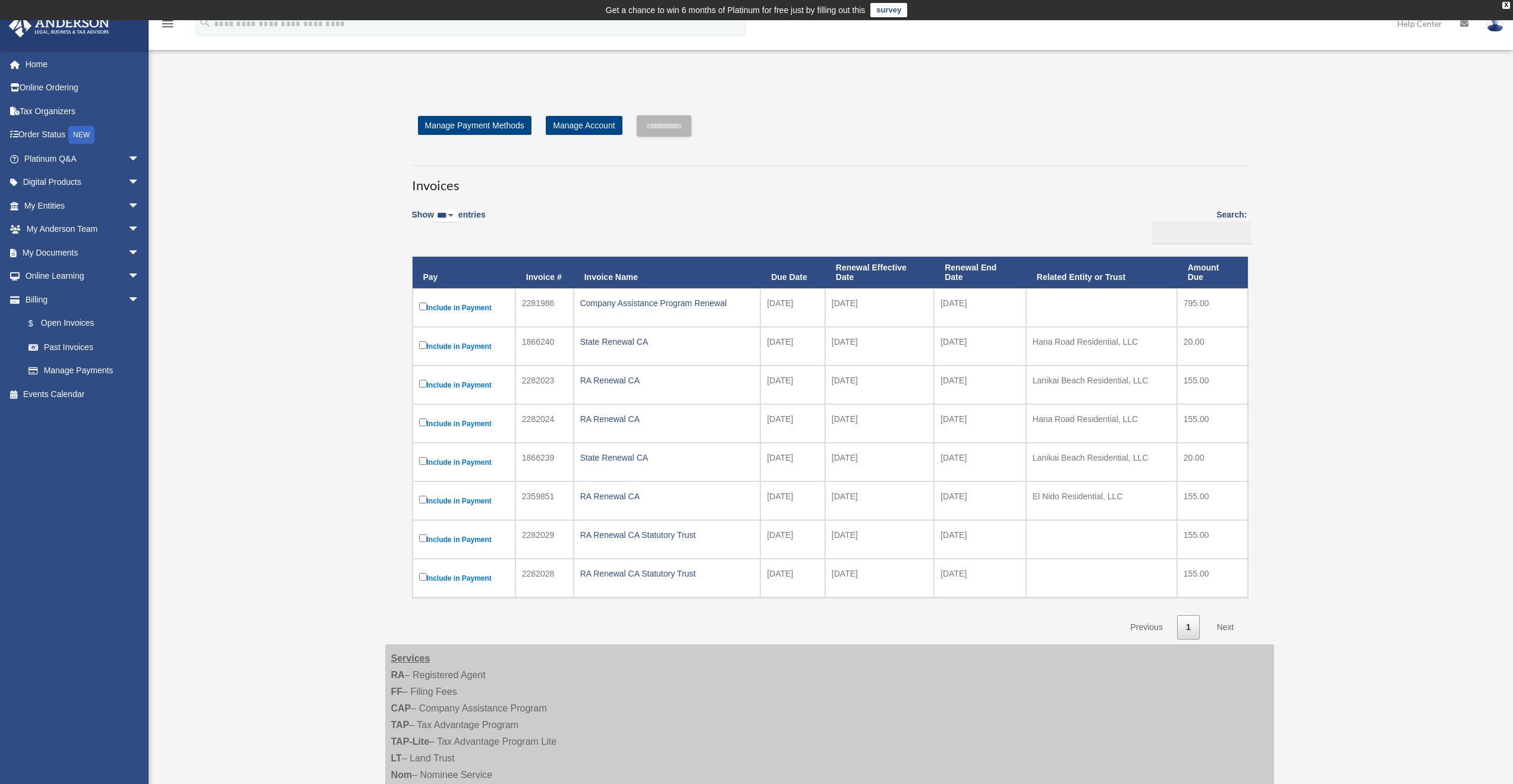
click at [128, 228] on span "arrow_drop_down" at bounding box center [140, 229] width 24 height 25
click at [88, 253] on link "My Anderson Team" at bounding box center [87, 253] width 141 height 24
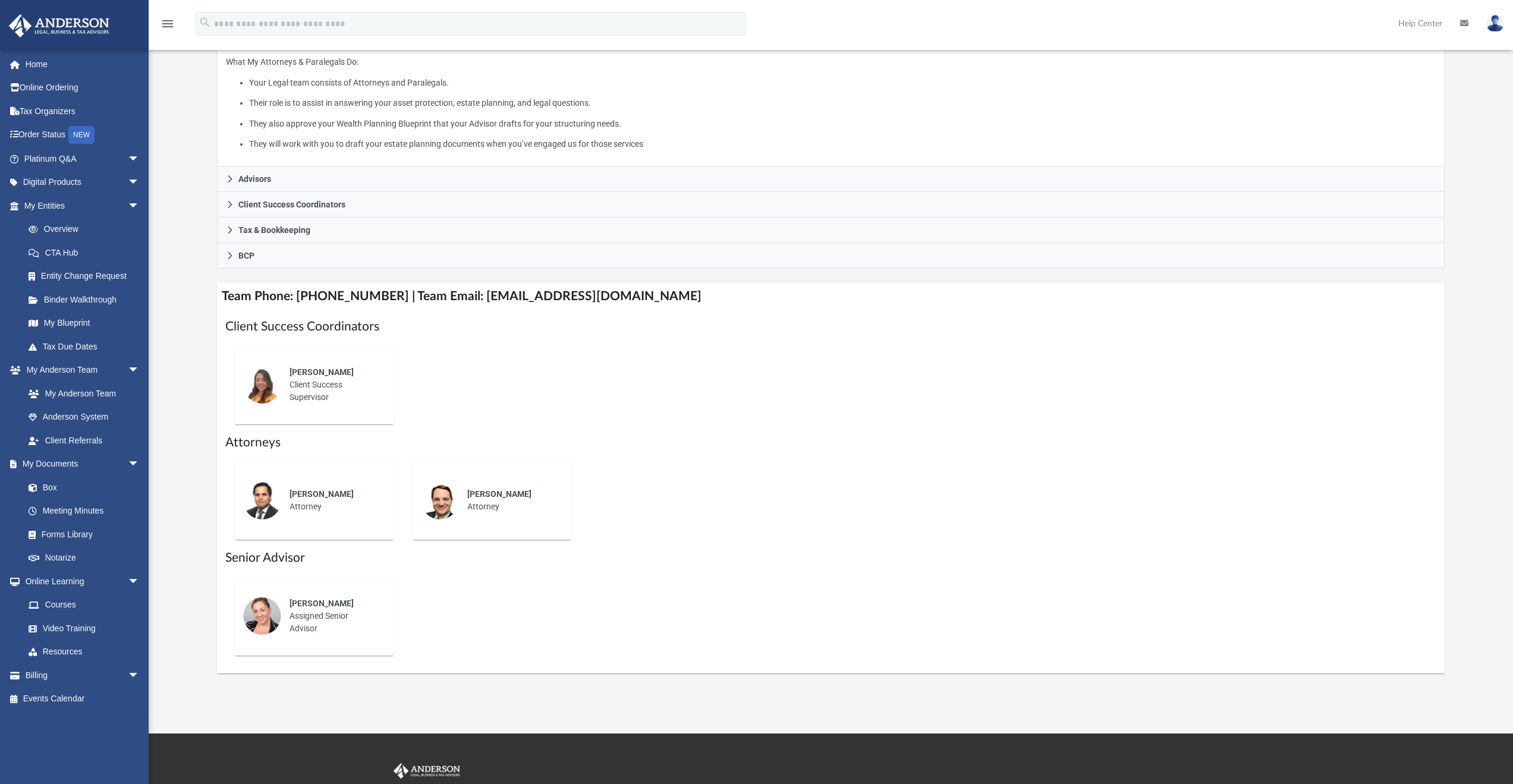
scroll to position [237, 0]
